Goal: Transaction & Acquisition: Purchase product/service

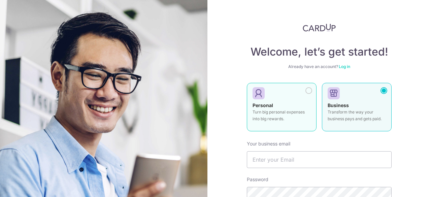
click at [283, 93] on div at bounding box center [279, 94] width 53 height 10
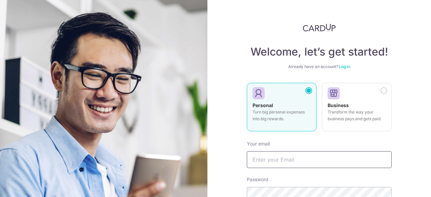
click at [286, 161] on input "text" at bounding box center [319, 159] width 145 height 17
type input "[EMAIL_ADDRESS][DOMAIN_NAME]"
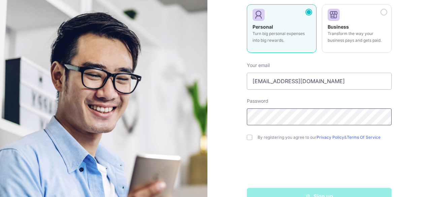
scroll to position [96, 0]
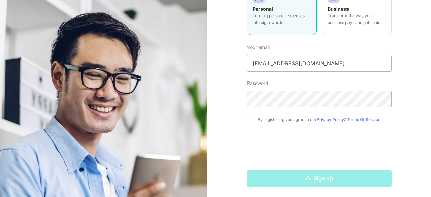
click at [250, 121] on input "checkbox" at bounding box center [249, 119] width 5 height 5
checkbox input "true"
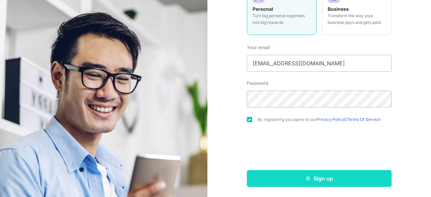
click at [297, 178] on button "Sign up" at bounding box center [319, 178] width 145 height 17
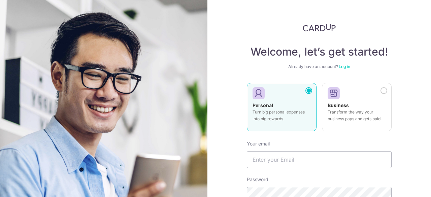
scroll to position [112, 0]
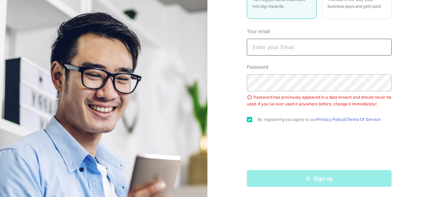
click at [270, 47] on input "text" at bounding box center [319, 47] width 145 height 17
type input "v2k_23@hotmail.com"
click at [290, 93] on div "Password Password has previously appeared in a data breach and should never be …" at bounding box center [319, 86] width 145 height 44
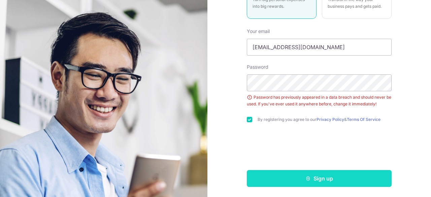
click at [278, 180] on button "Sign up" at bounding box center [319, 178] width 145 height 17
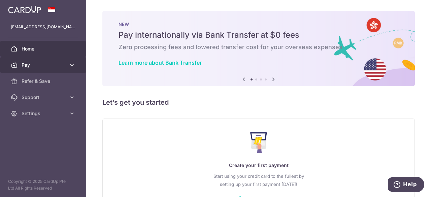
click at [36, 62] on span "Pay" at bounding box center [44, 65] width 44 height 7
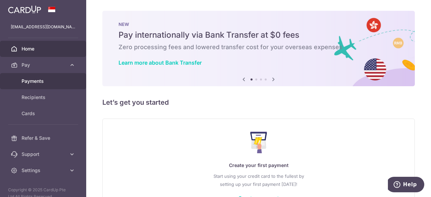
click at [37, 80] on span "Payments" at bounding box center [44, 81] width 44 height 7
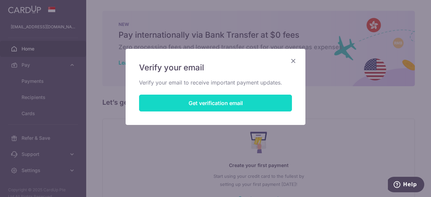
click at [251, 104] on button "Get verification email" at bounding box center [215, 103] width 153 height 17
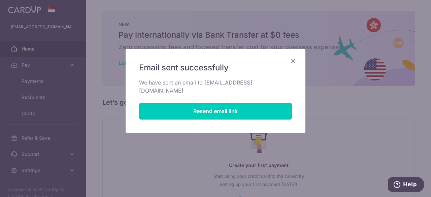
click at [291, 58] on icon "Close" at bounding box center [293, 61] width 8 height 8
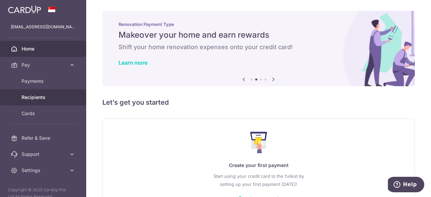
click at [38, 101] on link "Recipients" at bounding box center [43, 97] width 86 height 16
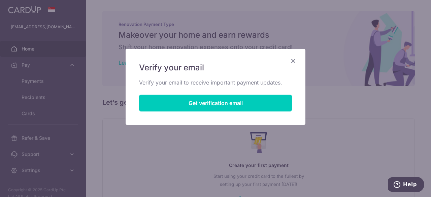
click at [299, 60] on div "Verify your email Verify your email to receive important payment updates. Get v…" at bounding box center [216, 87] width 180 height 76
click at [294, 60] on icon "Close" at bounding box center [293, 61] width 8 height 8
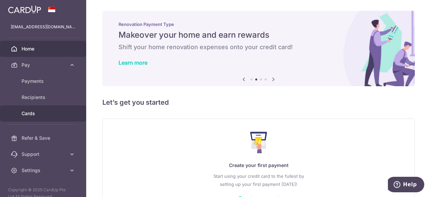
click at [26, 108] on link "Cards" at bounding box center [43, 113] width 86 height 16
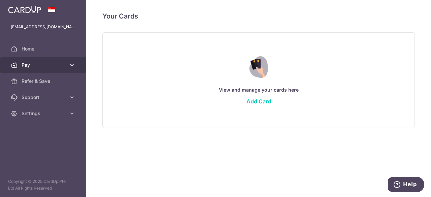
click at [60, 65] on span "Pay" at bounding box center [44, 65] width 44 height 7
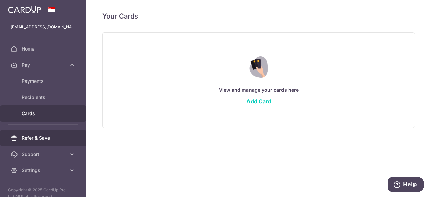
click at [55, 138] on span "Refer & Save" at bounding box center [44, 138] width 44 height 7
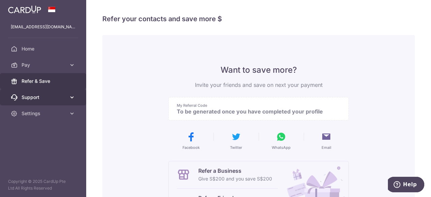
click at [36, 95] on span "Support" at bounding box center [44, 97] width 44 height 7
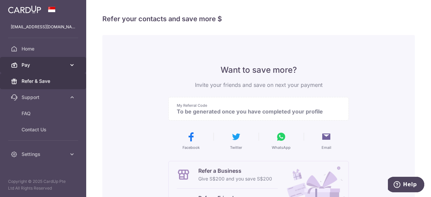
click at [54, 62] on span "Pay" at bounding box center [44, 65] width 44 height 7
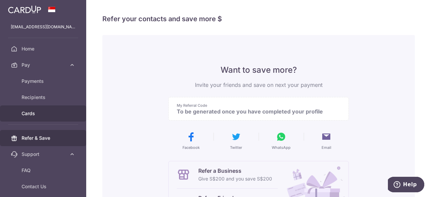
click at [25, 113] on span "Cards" at bounding box center [44, 113] width 44 height 7
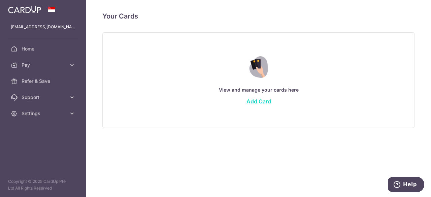
click at [266, 102] on link "Add Card" at bounding box center [259, 101] width 25 height 7
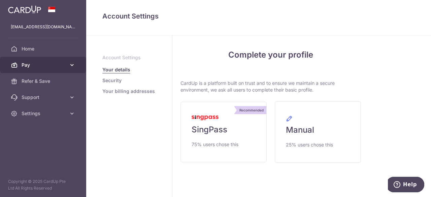
click at [41, 58] on link "Pay" at bounding box center [43, 65] width 86 height 16
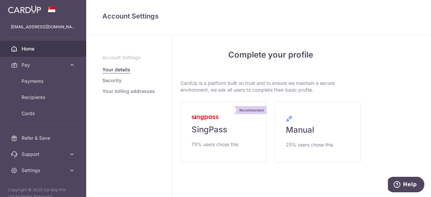
click at [25, 50] on span "Home" at bounding box center [44, 48] width 44 height 7
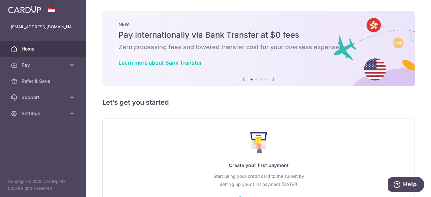
scroll to position [48, 0]
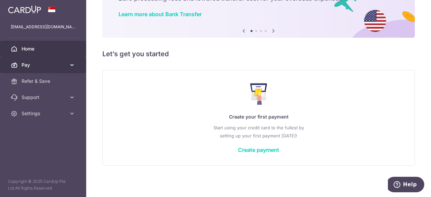
click at [80, 63] on link "Pay" at bounding box center [43, 65] width 86 height 16
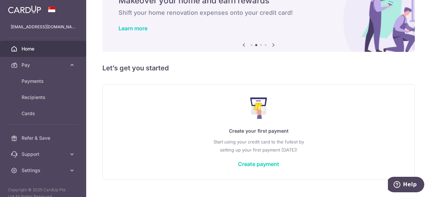
scroll to position [34, 0]
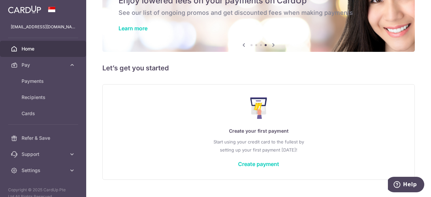
click at [30, 48] on span "Home" at bounding box center [44, 48] width 44 height 7
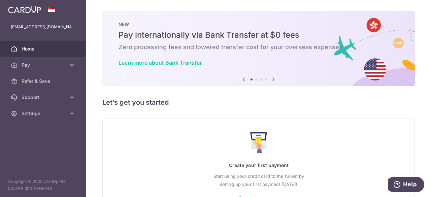
click at [34, 65] on span "Pay" at bounding box center [44, 65] width 44 height 7
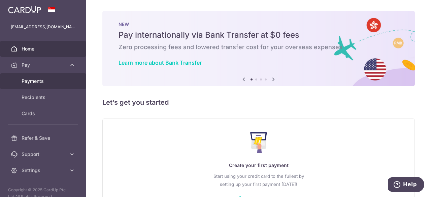
click at [40, 88] on link "Payments" at bounding box center [43, 81] width 86 height 16
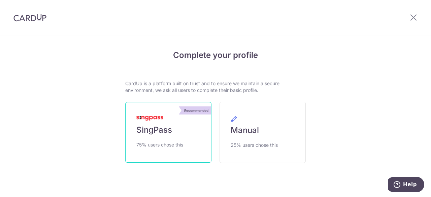
click at [162, 136] on link "Recommended SingPass 75% users chose this" at bounding box center [168, 132] width 86 height 61
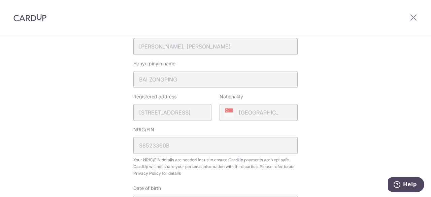
scroll to position [140, 0]
drag, startPoint x: 171, startPoint y: 108, endPoint x: 225, endPoint y: 116, distance: 54.1
click at [225, 116] on div "Registered address [STREET_ADDRESS] Nationality [DEMOGRAPHIC_DATA]" at bounding box center [215, 106] width 172 height 28
click at [171, 113] on div "Registered address [STREET_ADDRESS]" at bounding box center [172, 106] width 78 height 28
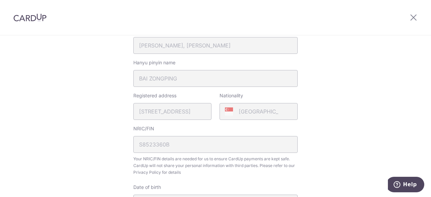
drag, startPoint x: 195, startPoint y: 113, endPoint x: 201, endPoint y: 109, distance: 7.9
click at [201, 109] on div "Registered address [STREET_ADDRESS]" at bounding box center [172, 106] width 78 height 28
drag, startPoint x: 201, startPoint y: 109, endPoint x: 190, endPoint y: 146, distance: 38.8
click at [190, 146] on fieldset "Your Details Please provide your full name as per your NRIC/ FIN for verificati…" at bounding box center [215, 110] width 164 height 323
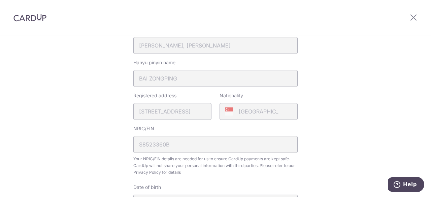
click at [190, 146] on div "NRIC/FIN S8523360B Your NRIC/FIN details are needed for us to ensure CardUp pay…" at bounding box center [215, 150] width 164 height 51
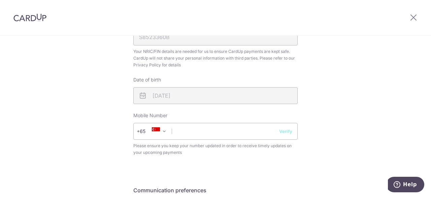
scroll to position [271, 0]
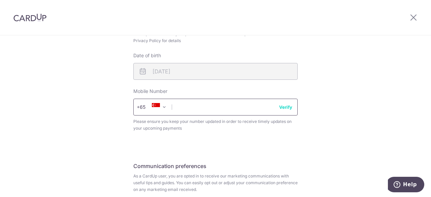
click at [212, 105] on input "text" at bounding box center [215, 107] width 164 height 17
type input "81683061"
click at [282, 106] on button "Verify" at bounding box center [285, 107] width 13 height 7
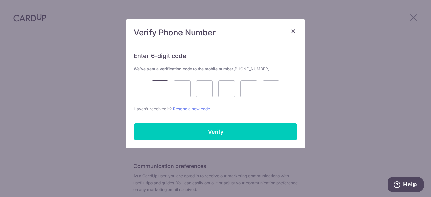
click at [160, 88] on input "text" at bounding box center [160, 88] width 17 height 17
type input "5"
type input "4"
type input "7"
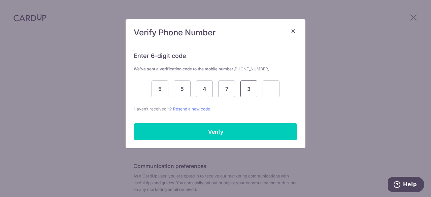
type input "3"
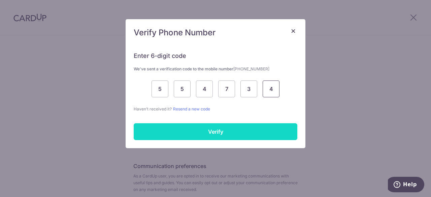
type input "4"
click at [195, 135] on input "Verify" at bounding box center [216, 131] width 164 height 17
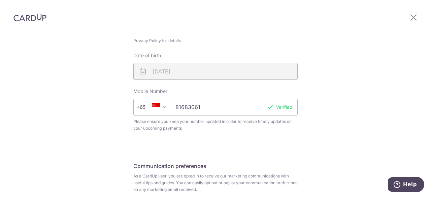
scroll to position [329, 0]
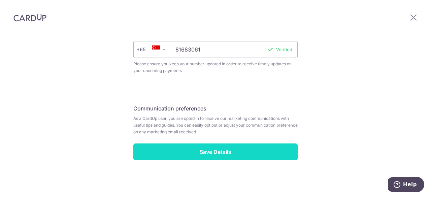
click at [223, 148] on input "Save Details" at bounding box center [215, 151] width 164 height 17
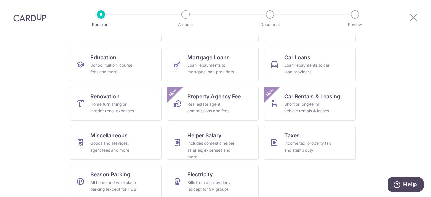
scroll to position [98, 0]
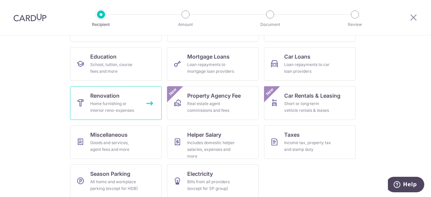
click at [92, 105] on div "Home furnishing or interior reno-expenses" at bounding box center [114, 106] width 48 height 13
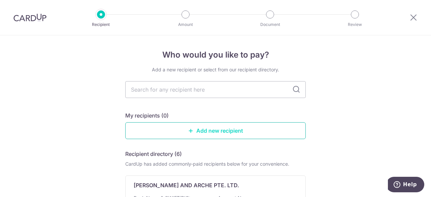
click at [202, 134] on link "Add new recipient" at bounding box center [215, 130] width 181 height 17
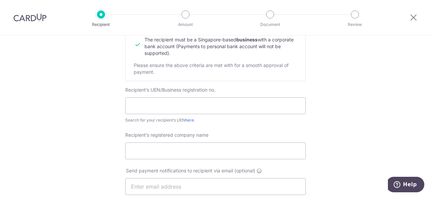
scroll to position [108, 0]
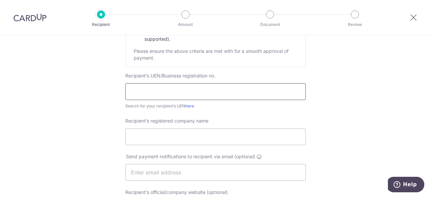
click at [165, 88] on input "text" at bounding box center [215, 91] width 181 height 17
type input "202121916N"
click at [183, 134] on input "Recipient’s registered company name" at bounding box center [215, 136] width 181 height 17
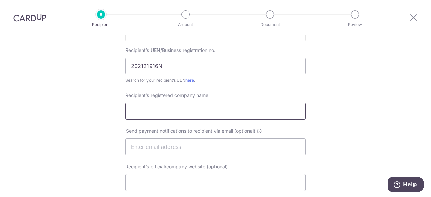
scroll to position [136, 0]
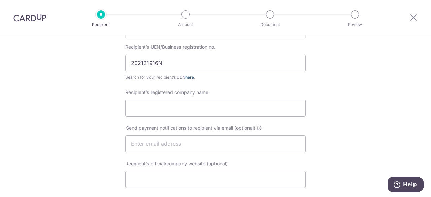
click at [189, 79] on link "here" at bounding box center [189, 77] width 9 height 5
click at [196, 111] on input "Recipient’s registered company name" at bounding box center [215, 108] width 181 height 17
type input "s"
click at [188, 177] on input "Recipient’s official/company website (optional)" at bounding box center [215, 179] width 181 height 17
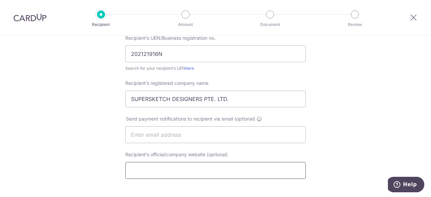
scroll to position [149, 0]
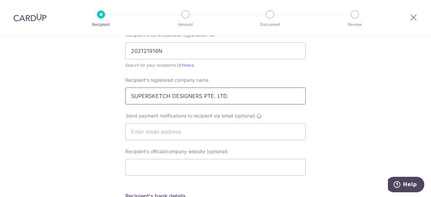
drag, startPoint x: 235, startPoint y: 93, endPoint x: 49, endPoint y: 85, distance: 185.7
click at [49, 85] on div "Who would you like to pay? Your recipient does not need a CardUp account to rec…" at bounding box center [215, 140] width 431 height 507
type input "V"
paste input "SUPERSKETCH DESIGNERS PTE. LTD."
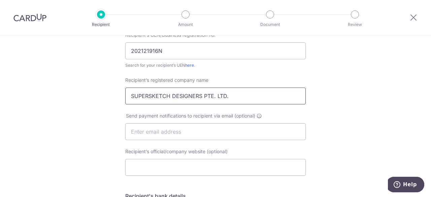
type input "SUPERSKETCH DESIGNERS PTE. LTD."
drag, startPoint x: 192, startPoint y: 53, endPoint x: 74, endPoint y: 44, distance: 118.2
click at [74, 44] on div "Who would you like to pay? Your recipient does not need a CardUp account to rec…" at bounding box center [215, 140] width 431 height 507
click at [185, 130] on input "text" at bounding box center [215, 131] width 181 height 17
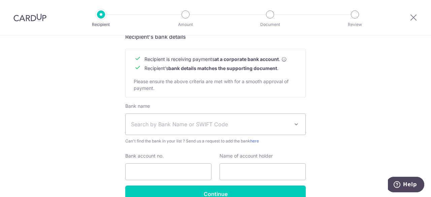
scroll to position [308, 0]
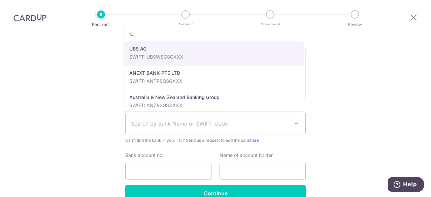
click at [210, 124] on span "Search by Bank Name or SWIFT Code" at bounding box center [210, 124] width 158 height 8
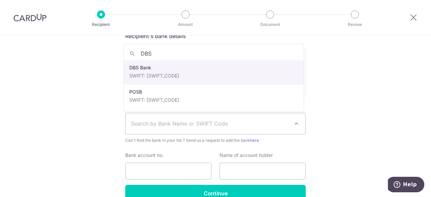
type input "DBS"
select select "6"
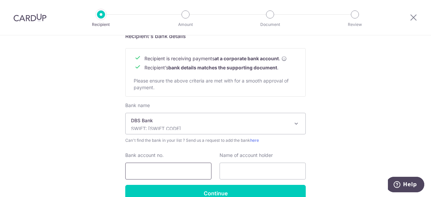
click at [175, 165] on input "Bank account no." at bounding box center [168, 171] width 86 height 17
type input "072-733498-0"
paste input "SUPERSKETCH DESIGNERS PTE. LTD."
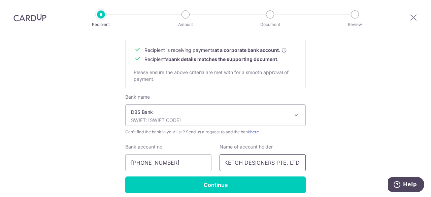
scroll to position [324, 0]
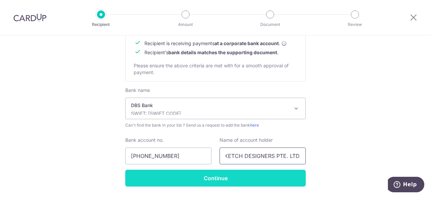
type input "SUPERSKETCH DESIGNERS PTE. LTD."
click at [216, 176] on input "Continue" at bounding box center [215, 178] width 181 height 17
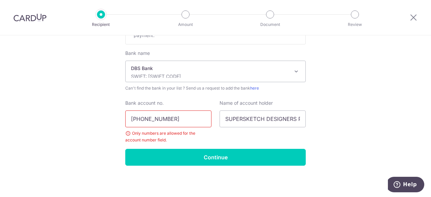
click at [164, 119] on input "[PHONE_NUMBER]" at bounding box center [168, 118] width 86 height 17
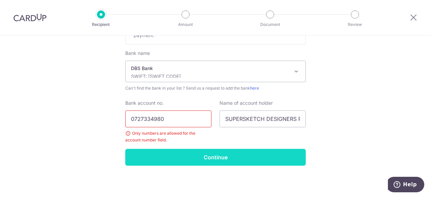
type input "0727334980"
click at [200, 161] on input "Continue" at bounding box center [215, 157] width 181 height 17
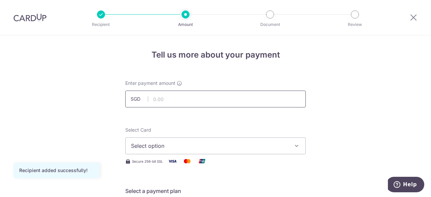
click at [229, 103] on input "text" at bounding box center [215, 99] width 181 height 17
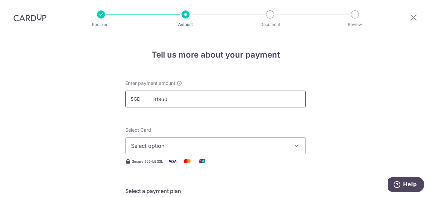
type input "31,960.00"
click at [185, 149] on span "Select option" at bounding box center [209, 146] width 157 height 8
click at [183, 162] on span "Add credit card" at bounding box center [221, 164] width 157 height 7
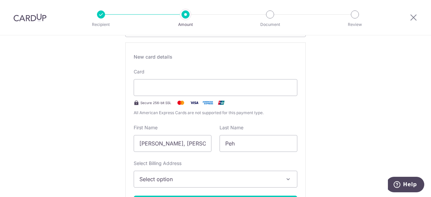
scroll to position [121, 0]
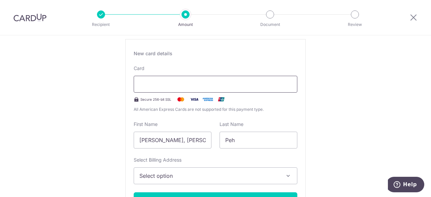
click at [150, 80] on iframe at bounding box center [215, 84] width 152 height 8
click at [201, 140] on input "[PERSON_NAME], [PERSON_NAME]" at bounding box center [173, 140] width 78 height 17
click at [167, 139] on input "[PERSON_NAME], [PERSON_NAME]" at bounding box center [173, 140] width 78 height 17
type input "[PERSON_NAME]"
click at [189, 175] on span "Select option" at bounding box center [209, 176] width 140 height 8
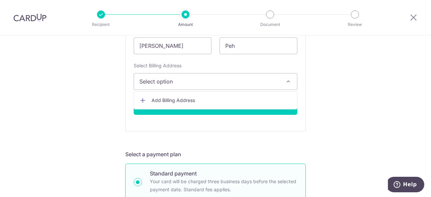
scroll to position [227, 0]
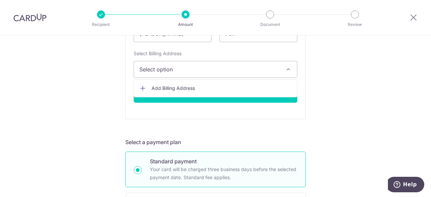
click at [172, 68] on span "Select option" at bounding box center [209, 69] width 140 height 8
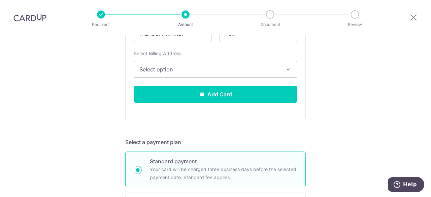
click at [183, 70] on span "Select option" at bounding box center [209, 69] width 140 height 8
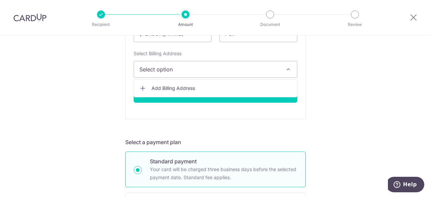
click at [183, 85] on span "Add Billing Address" at bounding box center [222, 88] width 140 height 7
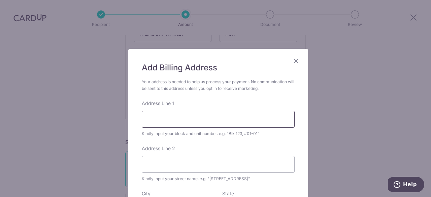
click at [185, 111] on input "Address Line 1" at bounding box center [218, 119] width 153 height 17
type input "3"
type input "JALAN MEMBINA"
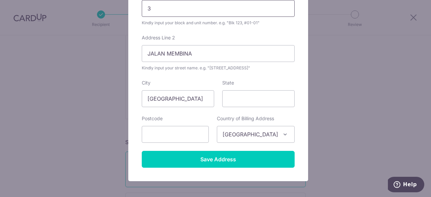
click at [224, 7] on input "3" at bounding box center [218, 8] width 153 height 17
type input "3"
click at [222, 52] on input "JALAN MEMBINA" at bounding box center [218, 53] width 153 height 17
type input "JALAN MEMBINA #10-06"
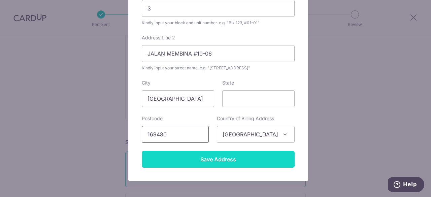
type input "169480"
click at [210, 164] on input "Save Address" at bounding box center [218, 159] width 153 height 17
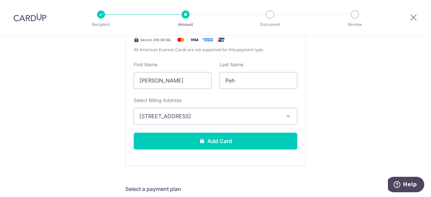
scroll to position [187, 0]
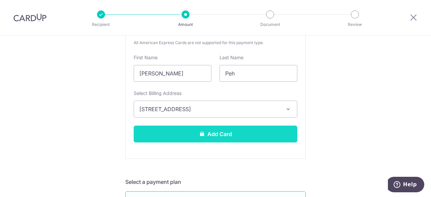
click at [211, 131] on button "Add Card" at bounding box center [216, 134] width 164 height 17
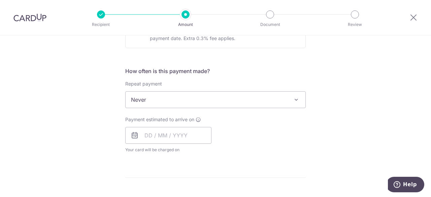
scroll to position [241, 0]
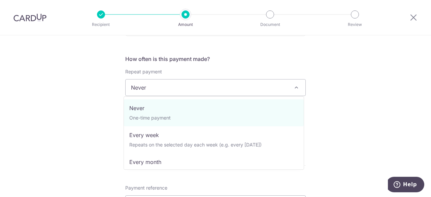
click at [189, 84] on span "Never" at bounding box center [216, 87] width 180 height 16
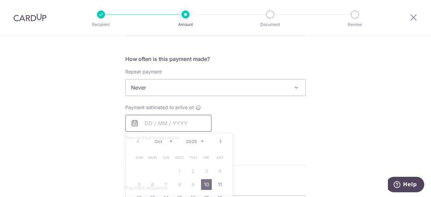
click at [197, 120] on input "text" at bounding box center [168, 123] width 86 height 17
click at [204, 182] on link "10" at bounding box center [206, 184] width 11 height 11
type input "[DATE]"
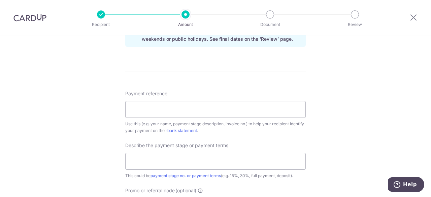
scroll to position [366, 0]
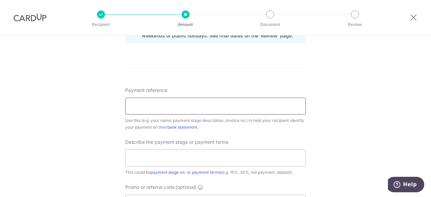
click at [243, 111] on input "Payment reference" at bounding box center [215, 106] width 181 height 17
type input "c"
type input "CENTRAL GREEN 10-06"
click at [220, 153] on input "text" at bounding box center [215, 158] width 181 height 17
type input "PAYMENT 2/4"
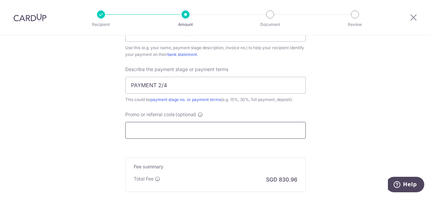
scroll to position [438, 0]
paste input "MILELION"
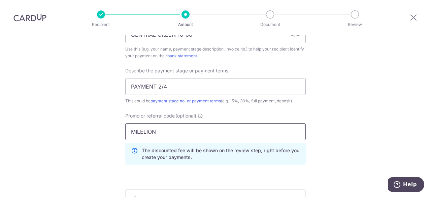
type input "MILELION"
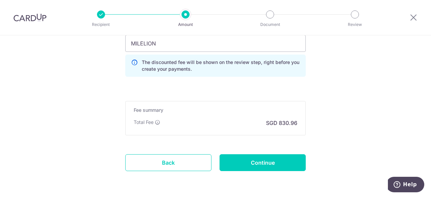
scroll to position [528, 0]
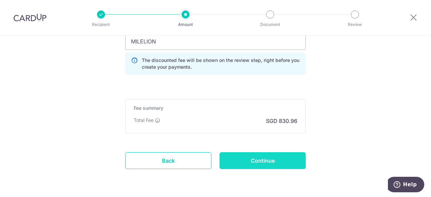
click at [272, 163] on input "Continue" at bounding box center [263, 160] width 86 height 17
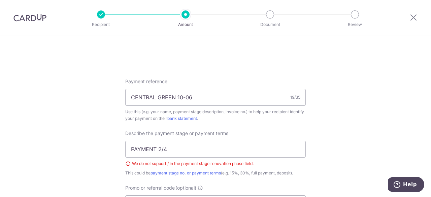
scroll to position [384, 0]
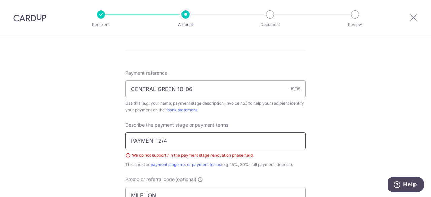
click at [240, 143] on input "PAYMENT 2/4" at bounding box center [215, 140] width 181 height 17
type input "PAYMENT 2"
click at [362, 137] on div "Tell us more about your payment Enter payment amount SGD 31,960.00 31960.00 Sel…" at bounding box center [215, 13] width 431 height 722
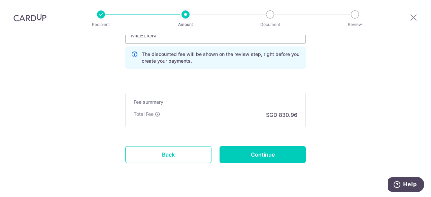
scroll to position [545, 0]
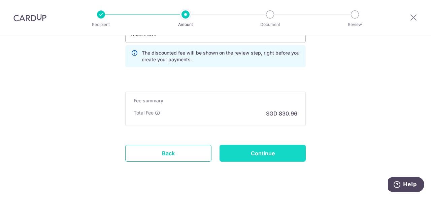
click at [253, 156] on input "Continue" at bounding box center [263, 153] width 86 height 17
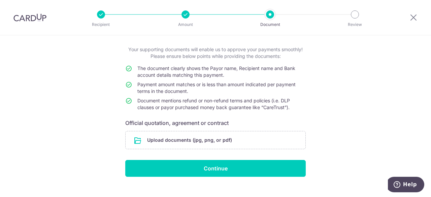
scroll to position [44, 0]
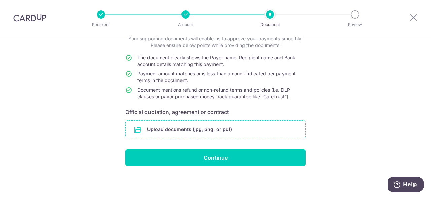
click at [174, 124] on input "file" at bounding box center [216, 130] width 180 height 18
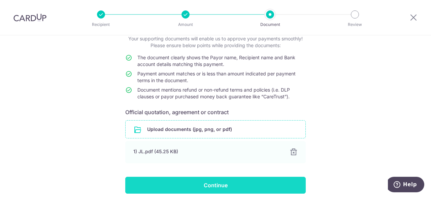
click at [218, 187] on input "Continue" at bounding box center [215, 185] width 181 height 17
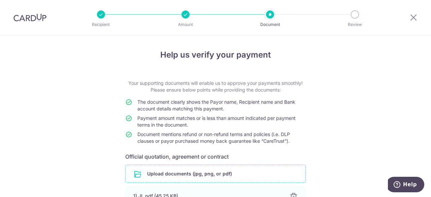
scroll to position [72, 0]
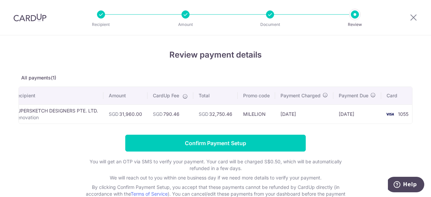
scroll to position [0, 21]
drag, startPoint x: 266, startPoint y: 123, endPoint x: 259, endPoint y: 131, distance: 10.8
click at [259, 131] on div "Review payment details All payments(1) Recipient Amount CardUp Fee Total Promo …" at bounding box center [216, 126] width 394 height 155
click at [251, 128] on div "Review payment details All payments(1) Recipient Amount CardUp Fee Total Promo …" at bounding box center [216, 126] width 394 height 155
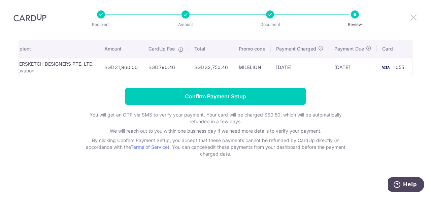
click at [416, 21] on icon at bounding box center [414, 17] width 8 height 8
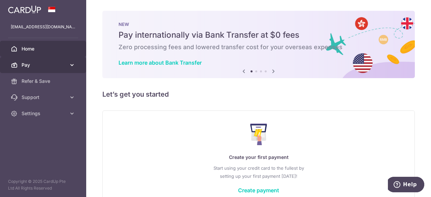
click at [39, 64] on span "Pay" at bounding box center [44, 65] width 44 height 7
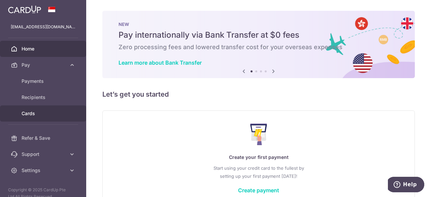
click at [38, 115] on span "Cards" at bounding box center [44, 113] width 44 height 7
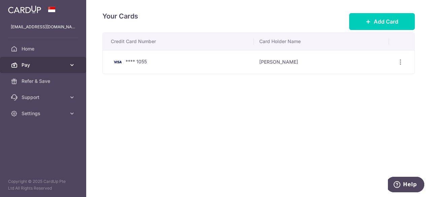
click at [35, 60] on link "Pay" at bounding box center [43, 65] width 86 height 16
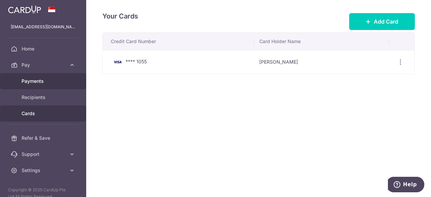
click at [35, 82] on span "Payments" at bounding box center [44, 81] width 44 height 7
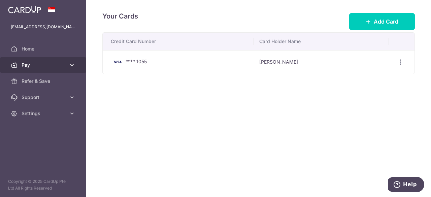
click at [66, 60] on link "Pay" at bounding box center [43, 65] width 86 height 16
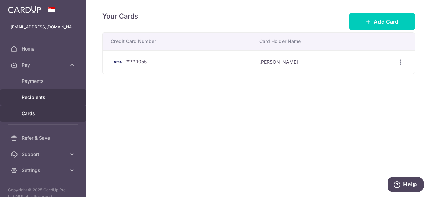
click at [35, 99] on span "Recipients" at bounding box center [44, 97] width 44 height 7
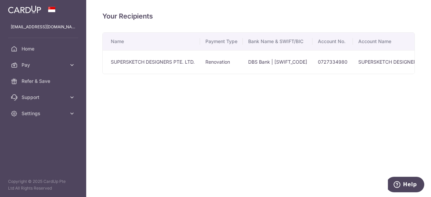
scroll to position [0, 109]
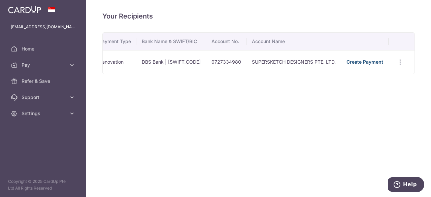
click at [369, 60] on link "Create Payment" at bounding box center [365, 62] width 37 height 6
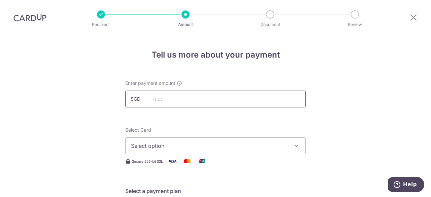
click at [166, 96] on input "text" at bounding box center [215, 99] width 181 height 17
type input "31,960.00"
click at [172, 143] on span "Select option" at bounding box center [209, 146] width 157 height 8
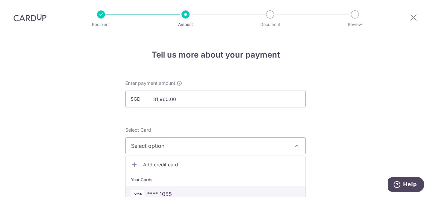
click at [166, 190] on span "**** 1055" at bounding box center [159, 194] width 25 height 8
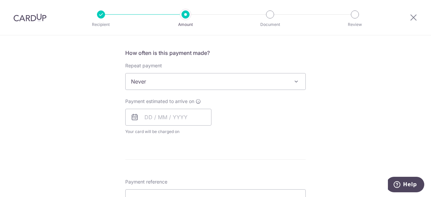
scroll to position [269, 0]
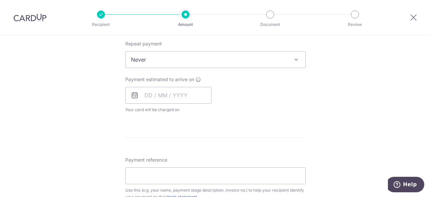
click at [186, 67] on div "How often is this payment made? Repeat payment Never Every week Every month Eve…" at bounding box center [215, 73] width 181 height 92
click at [179, 96] on input "text" at bounding box center [168, 95] width 86 height 17
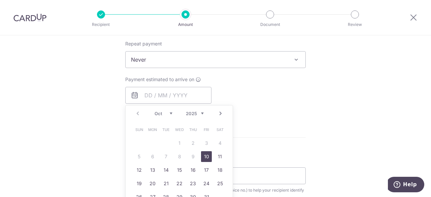
click at [202, 154] on link "10" at bounding box center [206, 156] width 11 height 11
type input "[DATE]"
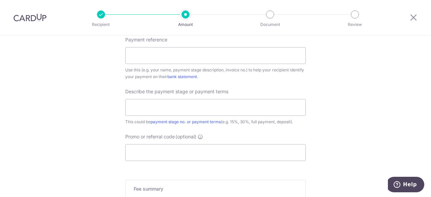
scroll to position [419, 0]
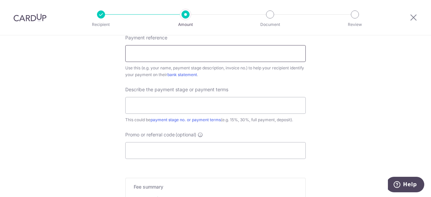
click at [184, 59] on input "Payment reference" at bounding box center [215, 53] width 181 height 17
click at [175, 54] on input "CENTRA" at bounding box center [215, 53] width 181 height 17
type input "CENTRAL GREEN 10-06"
click at [163, 105] on input "text" at bounding box center [215, 105] width 181 height 17
type input "PAYMENT 2"
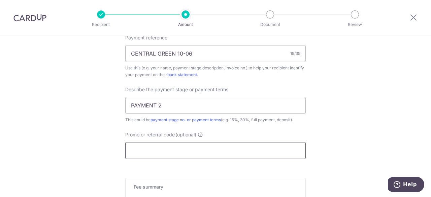
click at [183, 146] on input "Promo or referral code (optional)" at bounding box center [215, 150] width 181 height 17
paste input "RENO25ONE"
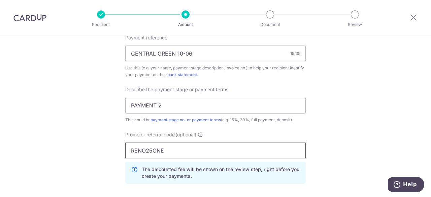
type input "RENO25ONE"
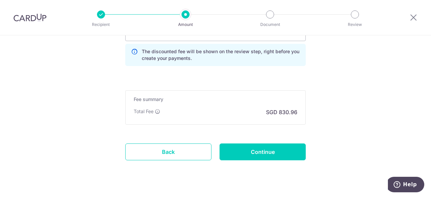
scroll to position [0, 0]
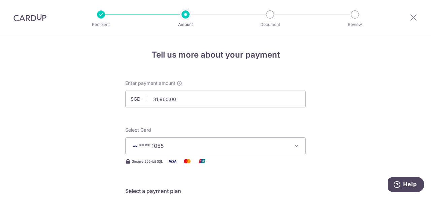
type input "31,960.00"
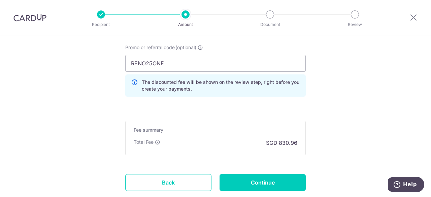
scroll to position [507, 0]
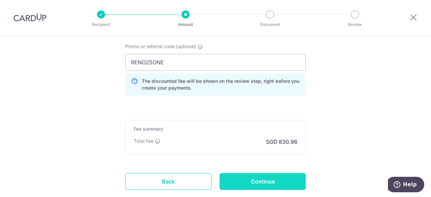
click at [241, 179] on input "Continue" at bounding box center [263, 181] width 86 height 17
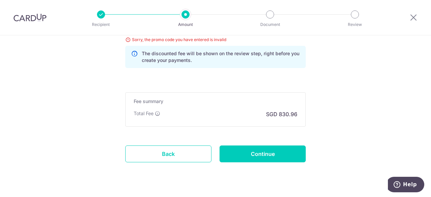
drag, startPoint x: 332, startPoint y: 109, endPoint x: 416, endPoint y: 172, distance: 104.7
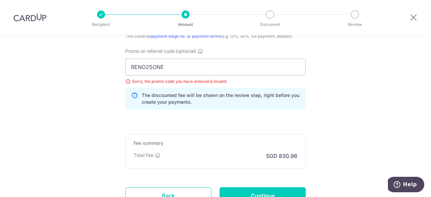
scroll to position [497, 0]
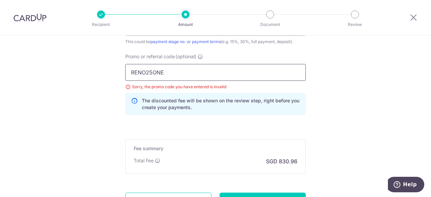
click at [173, 70] on input "RENO25ONE" at bounding box center [215, 72] width 181 height 17
type input "RENO25ONE"
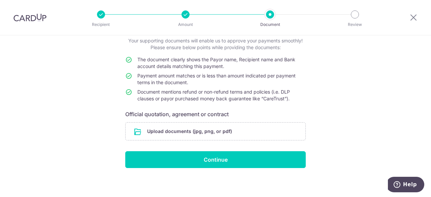
scroll to position [44, 0]
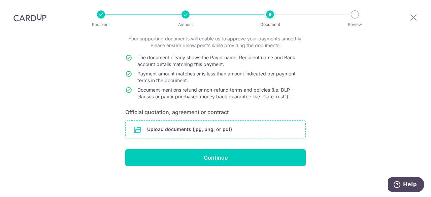
click at [191, 125] on input "file" at bounding box center [216, 130] width 180 height 18
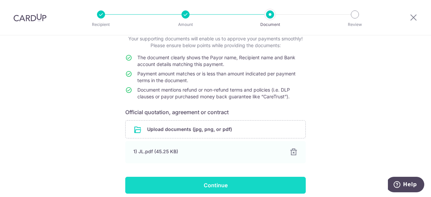
click at [182, 180] on input "Continue" at bounding box center [215, 185] width 181 height 17
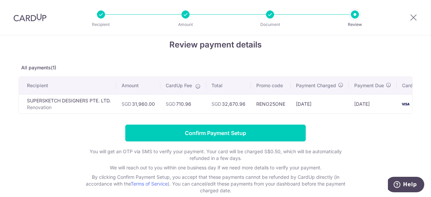
scroll to position [13, 0]
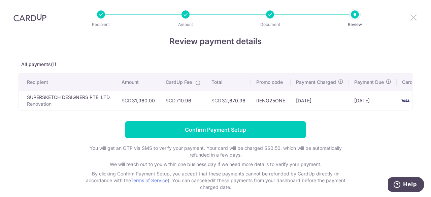
click at [410, 17] on icon at bounding box center [414, 17] width 8 height 8
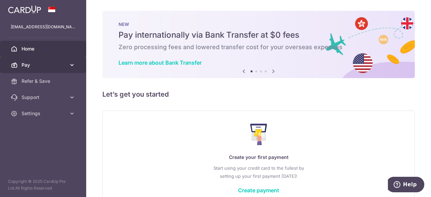
click at [34, 65] on span "Pay" at bounding box center [44, 65] width 44 height 7
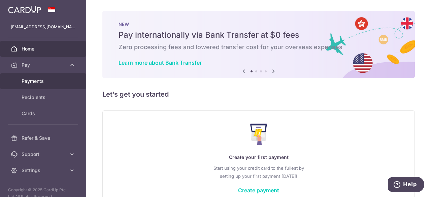
click at [36, 78] on span "Payments" at bounding box center [44, 81] width 44 height 7
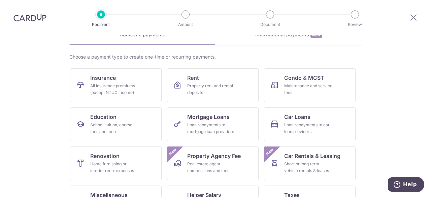
scroll to position [42, 0]
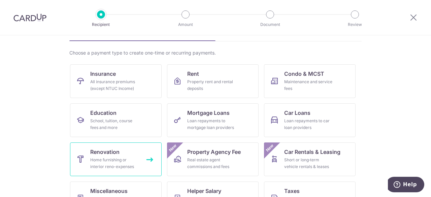
click at [91, 148] on span "Renovation" at bounding box center [104, 152] width 29 height 8
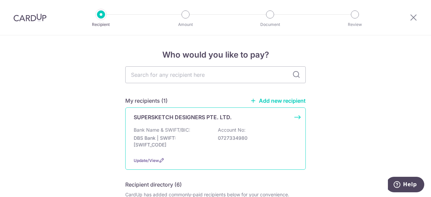
click at [216, 122] on div "SUPERSKETCH DESIGNERS PTE. LTD. Bank Name & SWIFT/BIC: DBS Bank | SWIFT: DBSSSG…" at bounding box center [215, 138] width 181 height 62
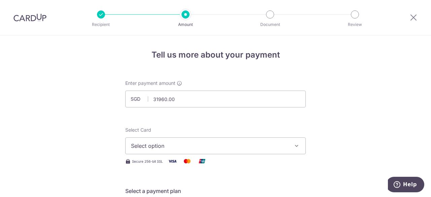
type input "31,960.00"
click at [189, 148] on span "Select option" at bounding box center [209, 146] width 157 height 8
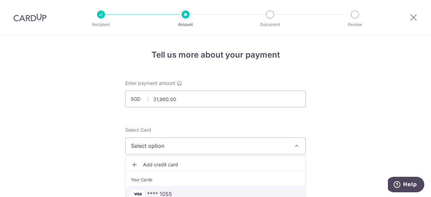
click at [172, 190] on span "**** 1055" at bounding box center [215, 194] width 169 height 8
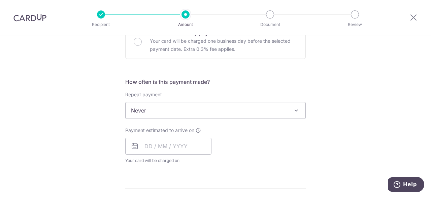
scroll to position [223, 0]
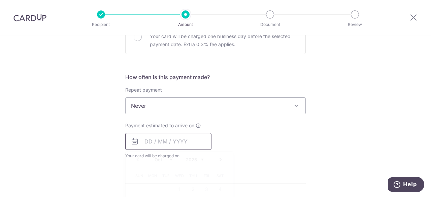
click at [186, 146] on input "text" at bounding box center [168, 141] width 86 height 17
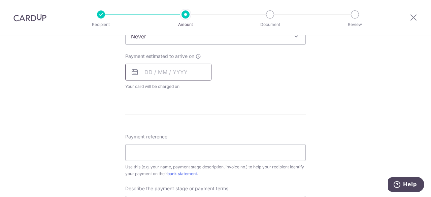
scroll to position [294, 0]
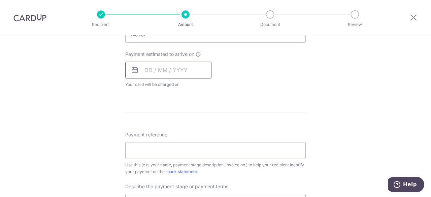
click at [160, 66] on input "text" at bounding box center [168, 70] width 86 height 17
click at [166, 68] on input "text" at bounding box center [168, 70] width 86 height 17
click at [183, 68] on input "text" at bounding box center [168, 70] width 86 height 17
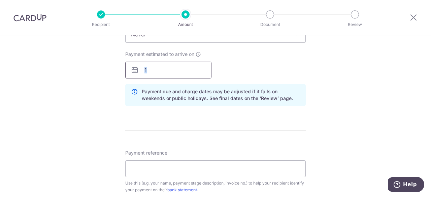
drag, startPoint x: 137, startPoint y: 69, endPoint x: 135, endPoint y: 74, distance: 4.9
click at [135, 74] on div "1 Prev Next Oct Nov Dec 2025 2026 2027 2028 2029 2030 2031 2032 2033 2034 2035 …" at bounding box center [168, 70] width 86 height 17
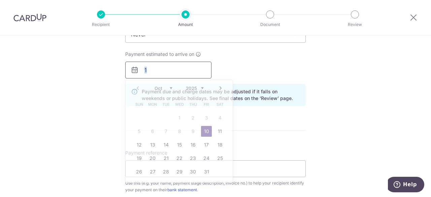
click at [135, 74] on input "1" at bounding box center [168, 70] width 86 height 17
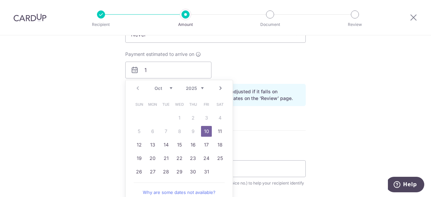
click at [208, 135] on link "10" at bounding box center [206, 131] width 11 height 11
type input "[DATE]"
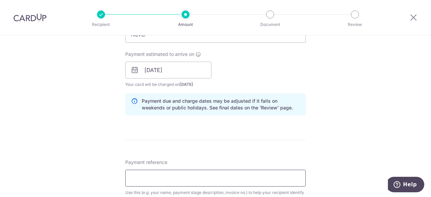
click at [174, 172] on input "Payment reference" at bounding box center [215, 178] width 181 height 17
type input "CENTRAL GREEN 10-06"
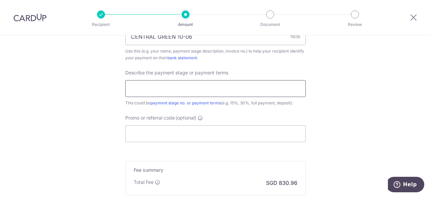
click at [158, 90] on input "text" at bounding box center [215, 88] width 181 height 17
type input "PAYMENT 2"
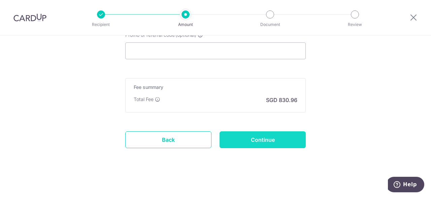
click at [246, 132] on input "Continue" at bounding box center [263, 139] width 86 height 17
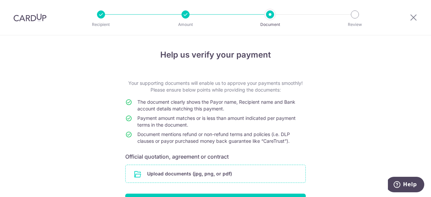
click at [212, 178] on input "file" at bounding box center [216, 174] width 180 height 18
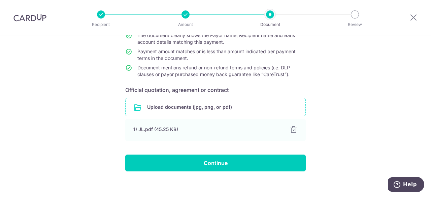
scroll to position [71, 0]
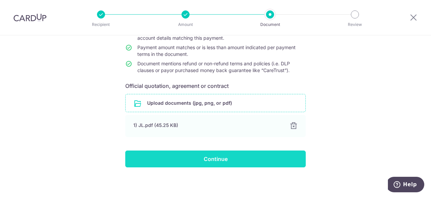
click at [210, 152] on input "Continue" at bounding box center [215, 159] width 181 height 17
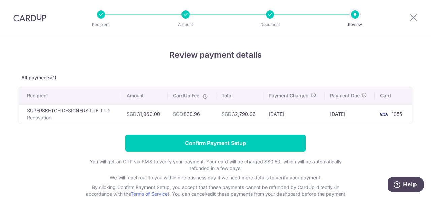
click at [98, 17] on div at bounding box center [101, 14] width 8 height 8
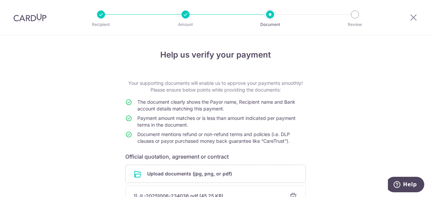
scroll to position [72, 0]
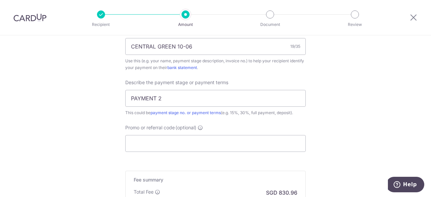
scroll to position [440, 0]
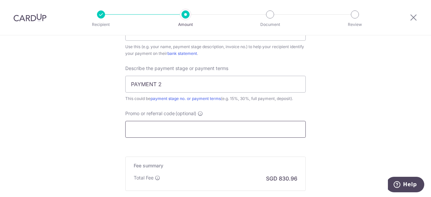
click at [187, 124] on input "Promo or referral code (optional)" at bounding box center [215, 129] width 181 height 17
paste input "MILELION"
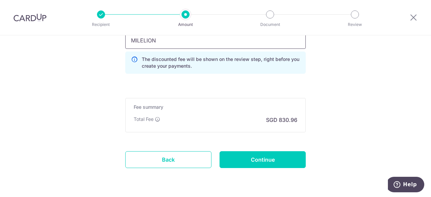
scroll to position [545, 0]
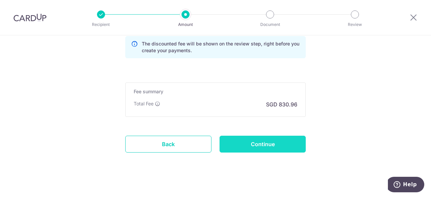
type input "MILELION"
click at [249, 147] on input "Continue" at bounding box center [263, 144] width 86 height 17
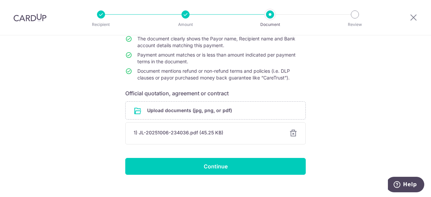
scroll to position [72, 0]
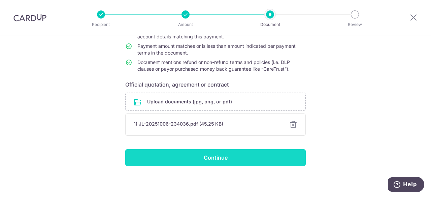
click at [215, 161] on input "Continue" at bounding box center [215, 157] width 181 height 17
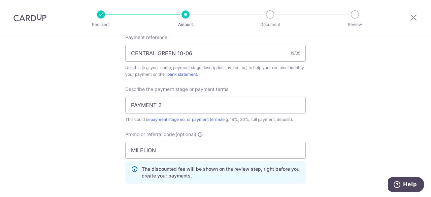
scroll to position [425, 0]
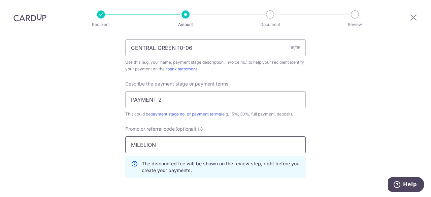
drag, startPoint x: 190, startPoint y: 149, endPoint x: 62, endPoint y: 132, distance: 129.0
paste input "RENO25ONE"
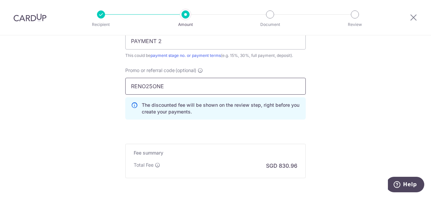
scroll to position [521, 0]
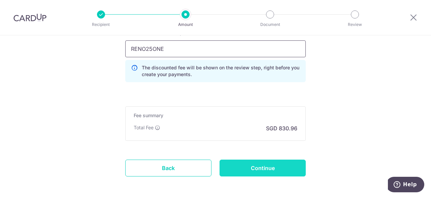
type input "RENO25ONE"
click at [273, 165] on input "Continue" at bounding box center [263, 168] width 86 height 17
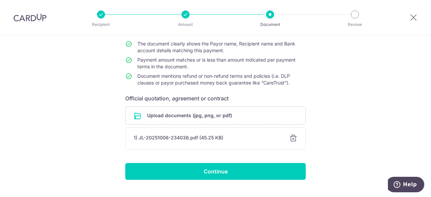
scroll to position [72, 0]
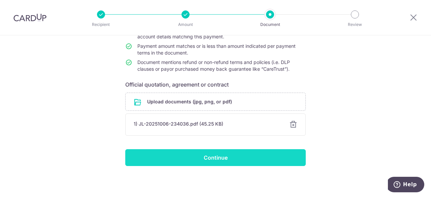
click at [211, 151] on input "Continue" at bounding box center [215, 157] width 181 height 17
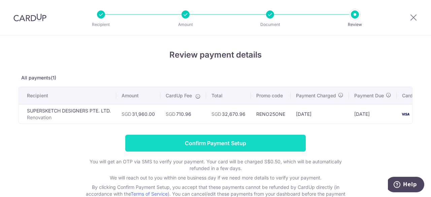
click at [188, 139] on input "Confirm Payment Setup" at bounding box center [215, 143] width 181 height 17
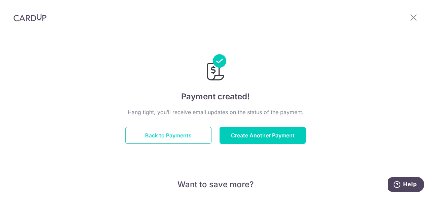
click at [161, 135] on button "Back to Payments" at bounding box center [168, 135] width 86 height 17
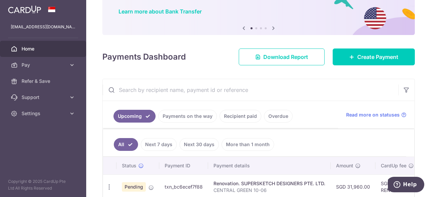
scroll to position [87, 0]
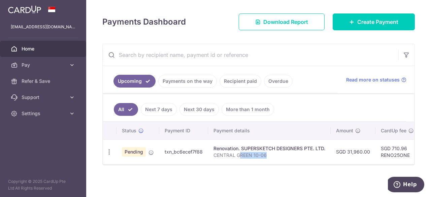
drag, startPoint x: 282, startPoint y: 161, endPoint x: 238, endPoint y: 159, distance: 43.8
click at [238, 159] on td "Renovation. SUPERSKETCH DESIGNERS PTE. LTD. CENTRAL GREEN 10-06" at bounding box center [269, 151] width 123 height 25
click at [256, 181] on div "× Pause Schedule Pause all future payments in this series Pause just this one p…" at bounding box center [258, 98] width 345 height 197
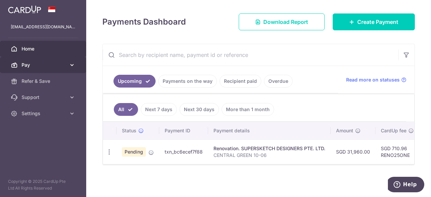
click at [68, 67] on link "Pay" at bounding box center [43, 65] width 86 height 16
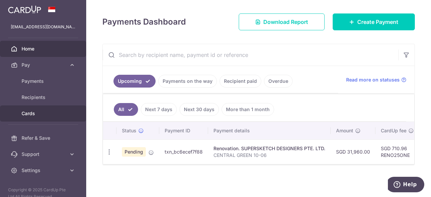
click at [42, 114] on span "Cards" at bounding box center [44, 113] width 44 height 7
